Goal: Check status: Check status

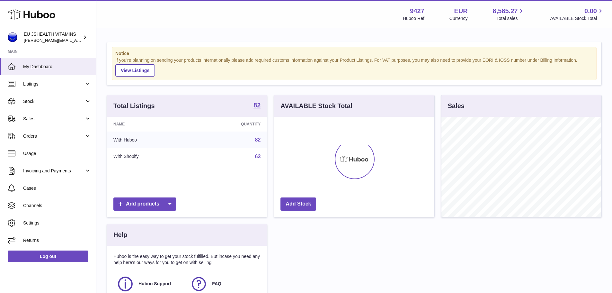
scroll to position [100, 160]
click at [34, 93] on link "Stock" at bounding box center [48, 101] width 96 height 17
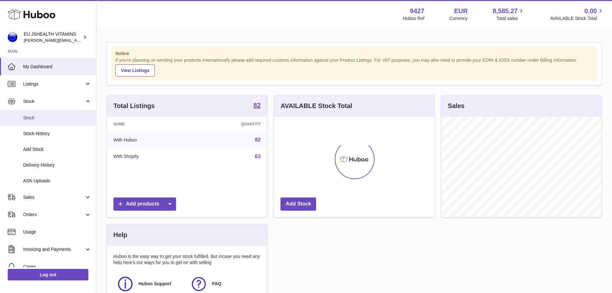
click at [34, 116] on span "Stock" at bounding box center [57, 118] width 68 height 6
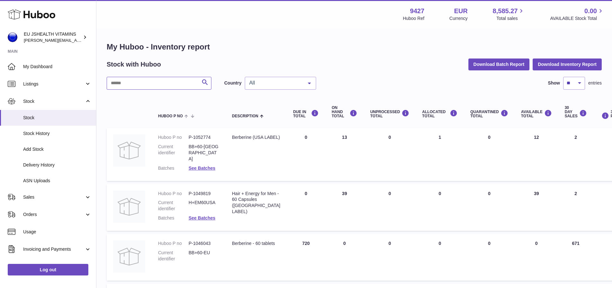
click at [146, 83] on input "text" at bounding box center [159, 83] width 105 height 13
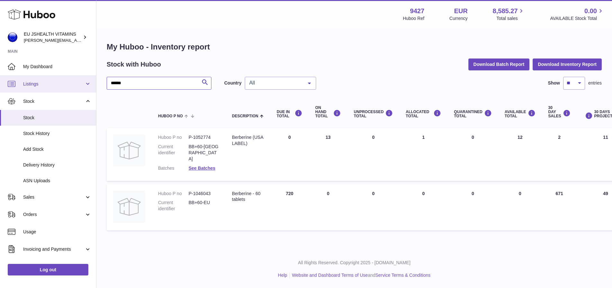
drag, startPoint x: 155, startPoint y: 81, endPoint x: 80, endPoint y: 82, distance: 75.6
click at [80, 82] on div "Huboo EU JSHEALTH VITAMINS [PERSON_NAME][EMAIL_ADDRESS][DOMAIN_NAME] Main My Da…" at bounding box center [306, 144] width 612 height 288
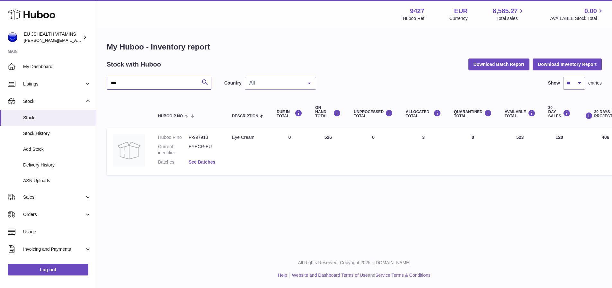
type input "***"
drag, startPoint x: 514, startPoint y: 138, endPoint x: 527, endPoint y: 138, distance: 13.2
click at [527, 138] on td "AVAILABLE Total 523" at bounding box center [521, 151] width 44 height 47
